Goal: Task Accomplishment & Management: Use online tool/utility

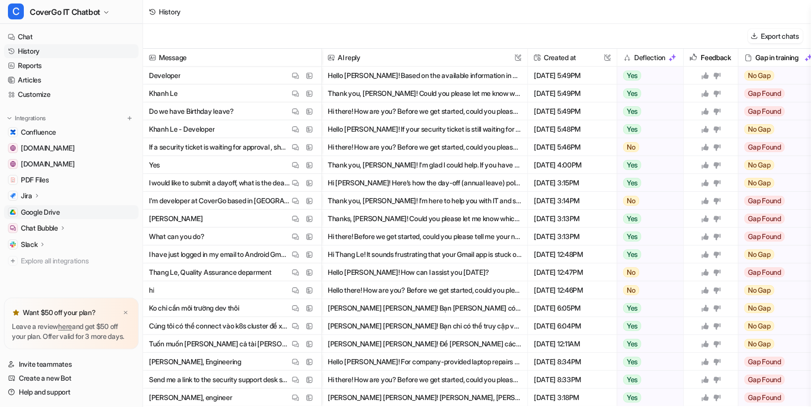
click at [40, 210] on span "Google Drive" at bounding box center [40, 212] width 39 height 10
click at [295, 148] on img at bounding box center [295, 146] width 7 height 7
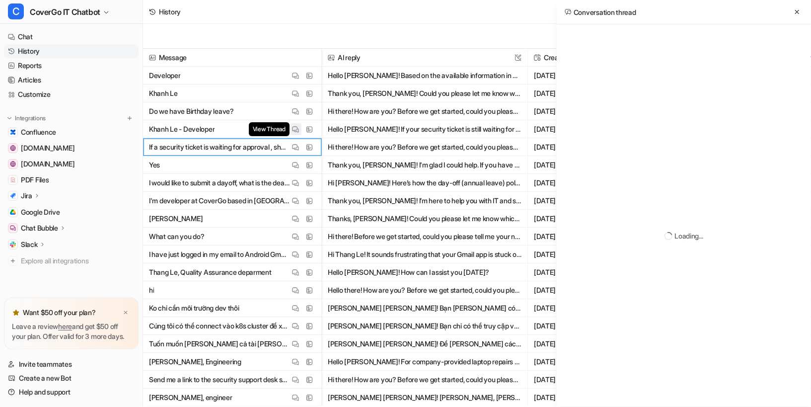
click at [295, 125] on button "View Thread" at bounding box center [295, 129] width 12 height 12
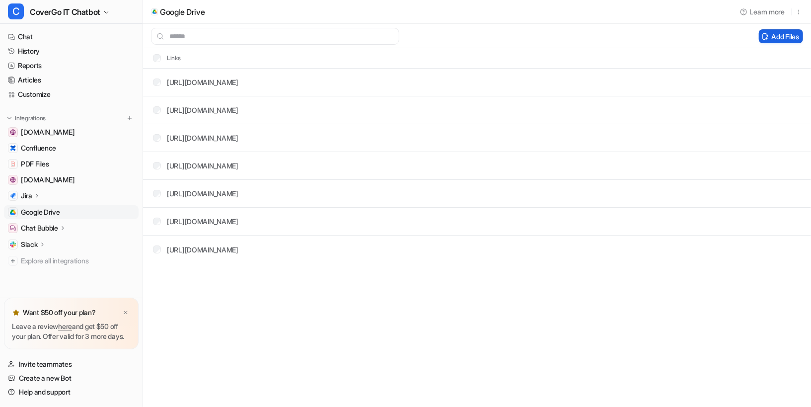
click at [773, 39] on button "Add Files" at bounding box center [781, 36] width 44 height 14
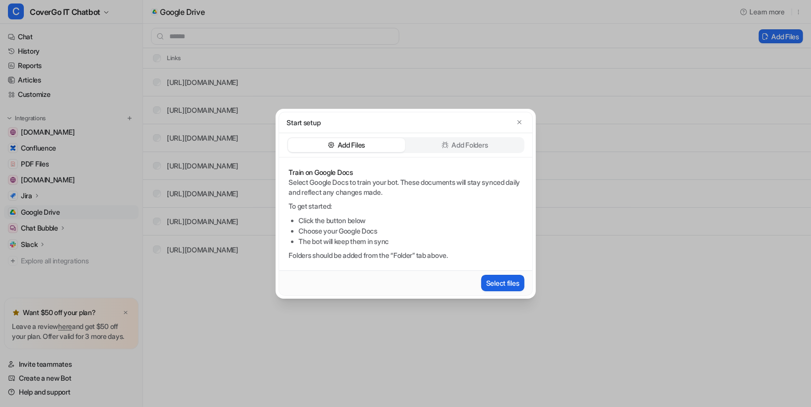
click at [497, 285] on button "Select files" at bounding box center [502, 283] width 43 height 16
click at [487, 283] on button "Select files" at bounding box center [502, 283] width 43 height 16
click at [520, 123] on icon "button" at bounding box center [519, 122] width 4 height 4
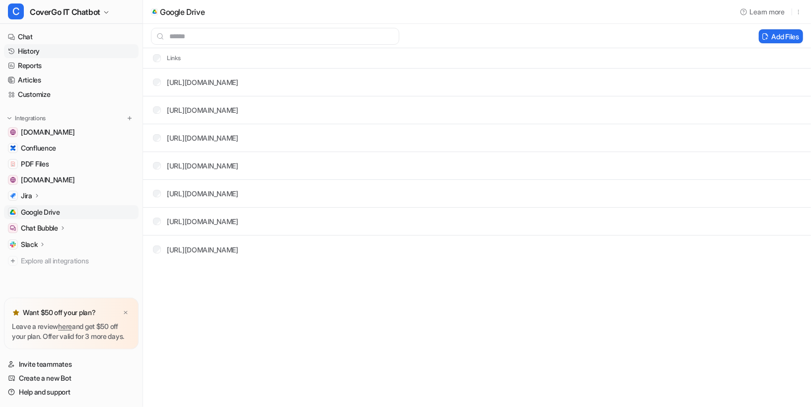
click at [41, 46] on link "History" at bounding box center [71, 51] width 135 height 14
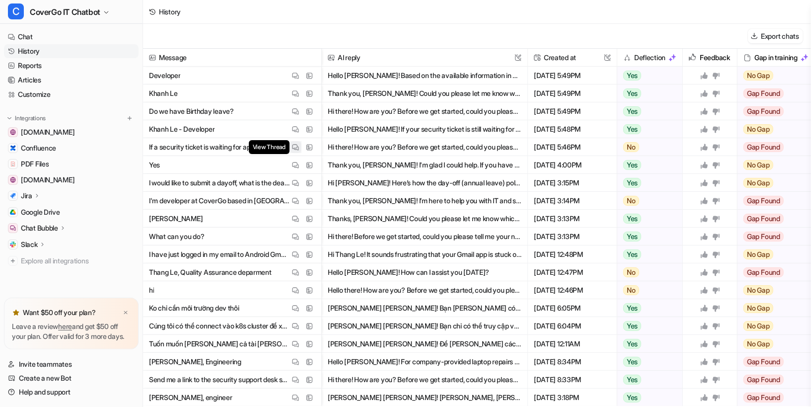
click at [289, 149] on span "View Thread" at bounding box center [269, 147] width 41 height 14
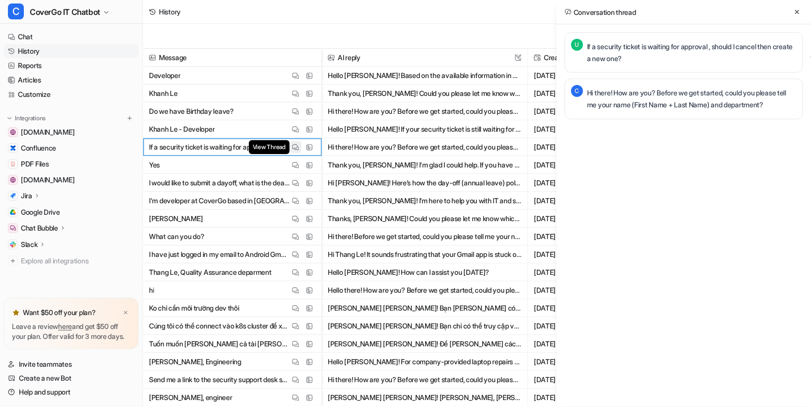
click at [294, 149] on img at bounding box center [295, 146] width 7 height 7
click at [293, 126] on img at bounding box center [295, 129] width 7 height 7
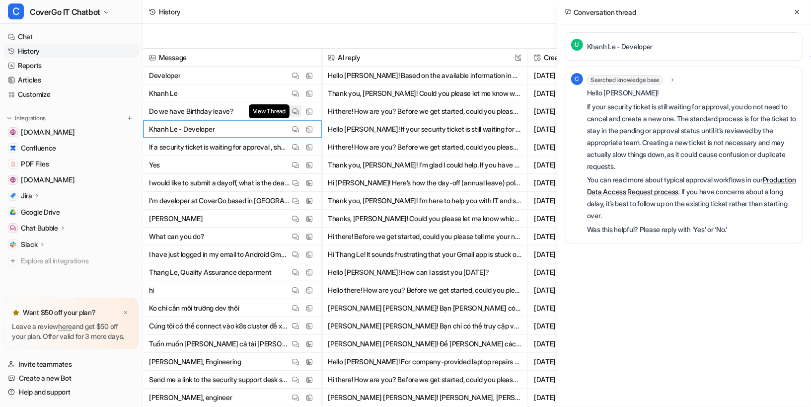
click at [295, 112] on img at bounding box center [295, 111] width 7 height 7
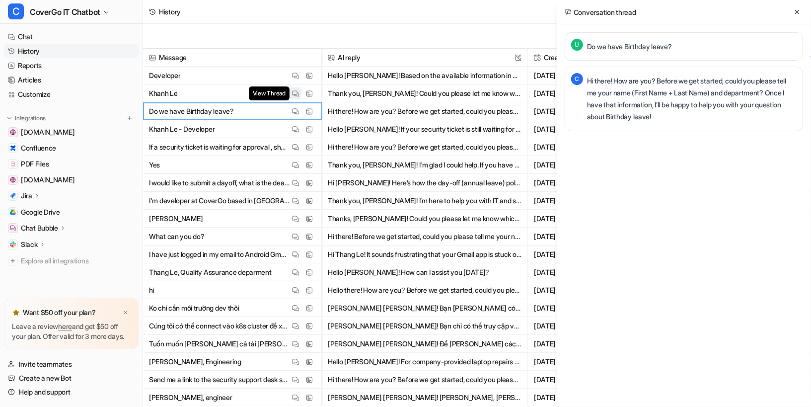
click at [291, 95] on button "View Thread" at bounding box center [295, 93] width 12 height 12
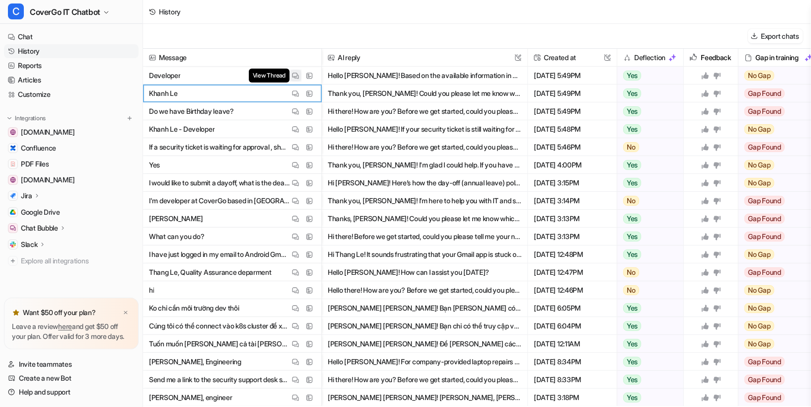
click at [294, 72] on img at bounding box center [295, 75] width 7 height 7
